Goal: Information Seeking & Learning: Learn about a topic

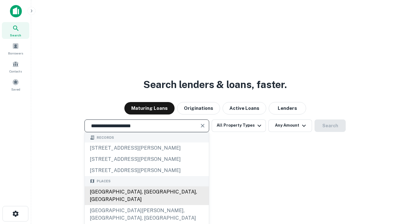
click at [146, 205] on div "Santa Monica, CA, USA" at bounding box center [147, 196] width 124 height 19
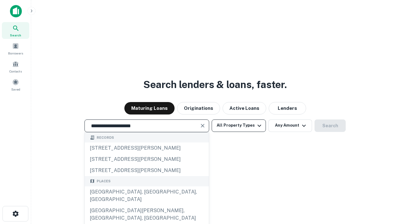
click at [239, 126] on button "All Property Types" at bounding box center [238, 126] width 54 height 12
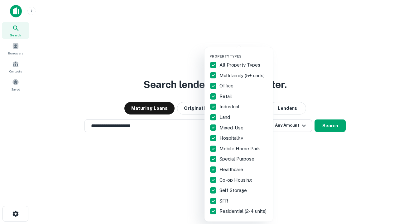
type input "**********"
click at [244, 52] on button "button" at bounding box center [243, 52] width 69 height 0
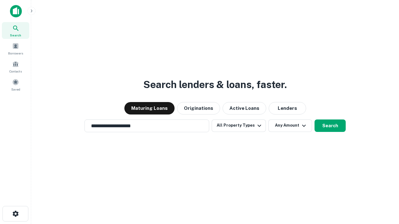
scroll to position [10, 0]
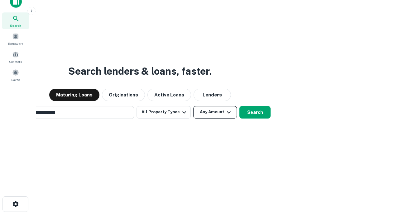
click at [193, 106] on button "Any Amount" at bounding box center [215, 112] width 44 height 12
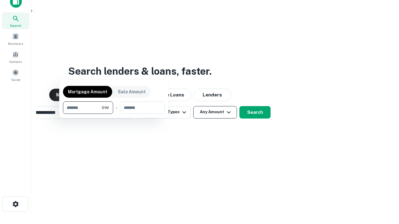
scroll to position [10, 0]
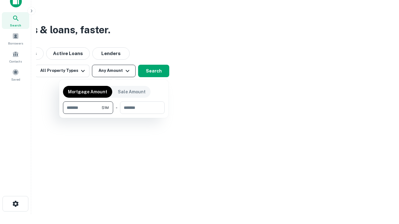
type input "*******"
click at [114, 114] on button "button" at bounding box center [114, 114] width 102 height 0
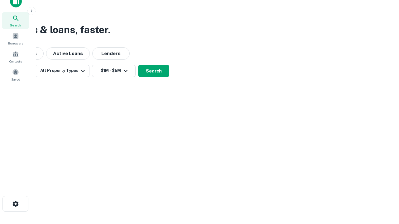
scroll to position [10, 0]
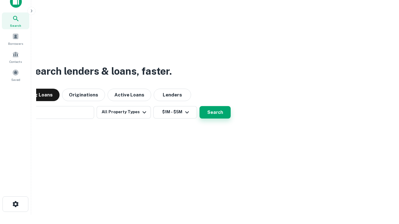
click at [199, 106] on button "Search" at bounding box center [214, 112] width 31 height 12
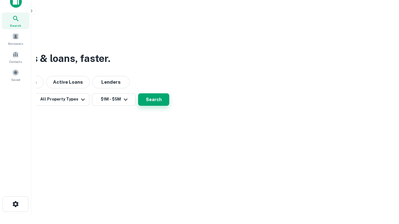
scroll to position [10, 0]
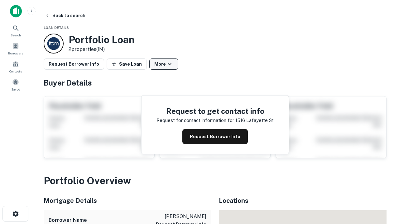
click at [164, 64] on button "More" at bounding box center [163, 64] width 29 height 11
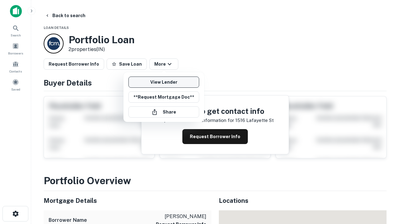
click at [164, 82] on link "View Lender" at bounding box center [163, 82] width 71 height 11
